Goal: Task Accomplishment & Management: Use online tool/utility

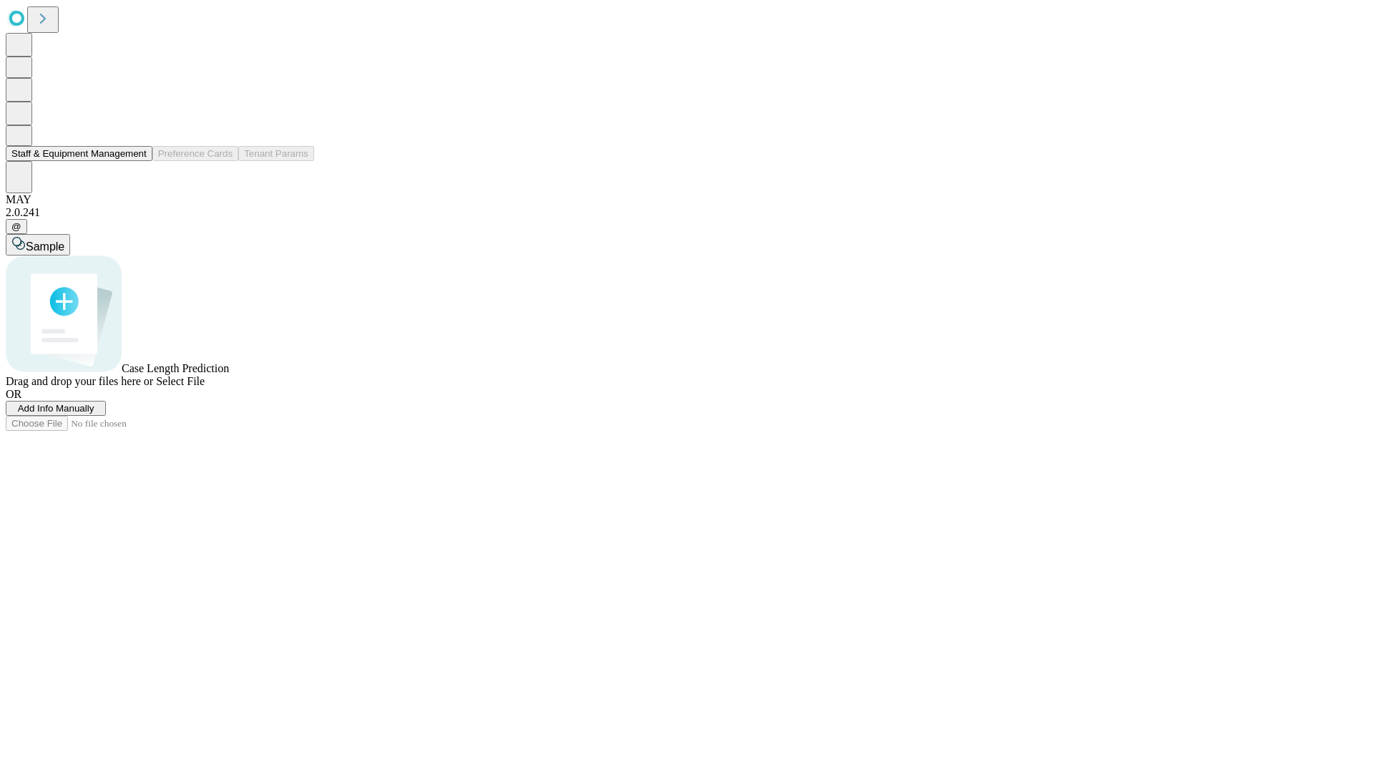
click at [137, 161] on button "Staff & Equipment Management" at bounding box center [79, 153] width 147 height 15
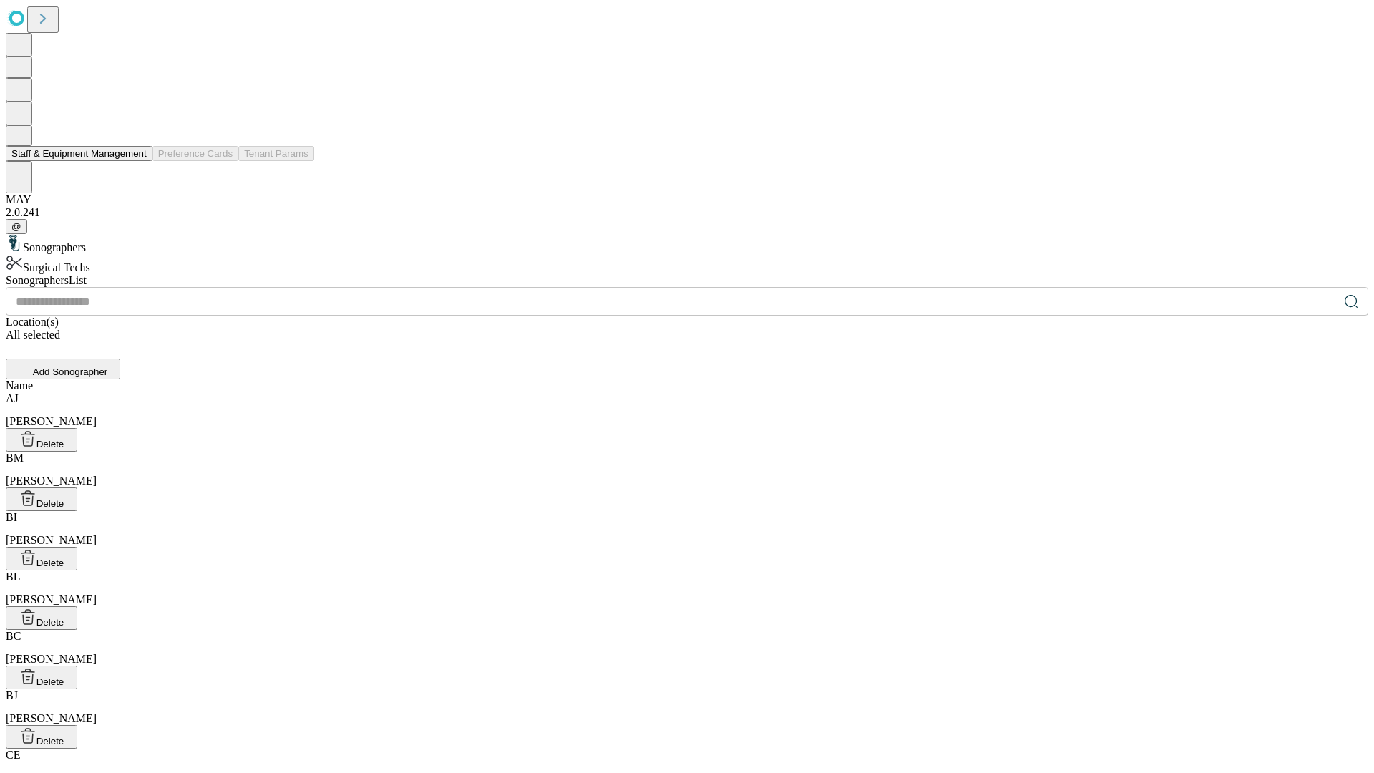
click at [137, 161] on button "Staff & Equipment Management" at bounding box center [79, 153] width 147 height 15
